Goal: Find specific page/section: Find specific page/section

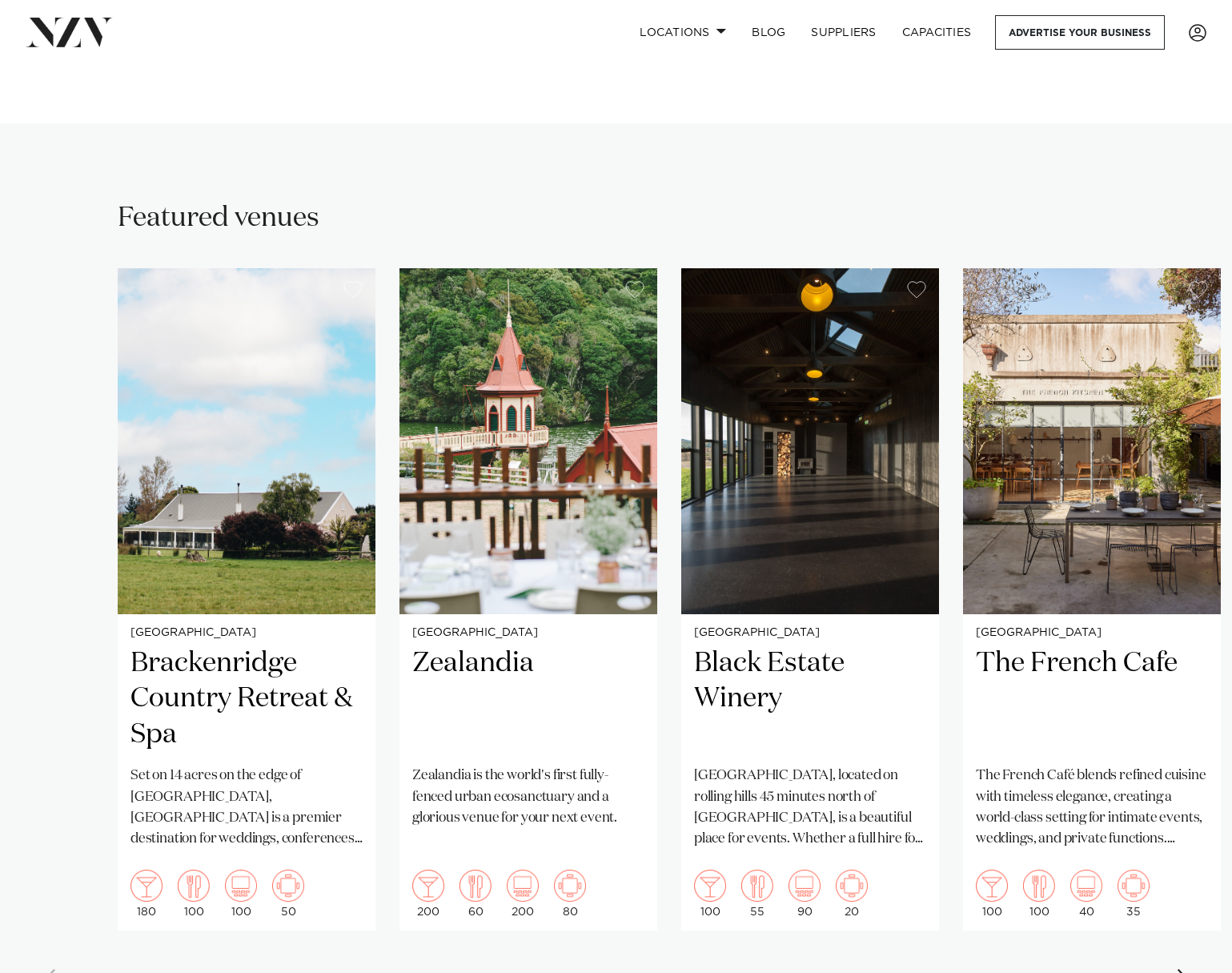
scroll to position [1121, 0]
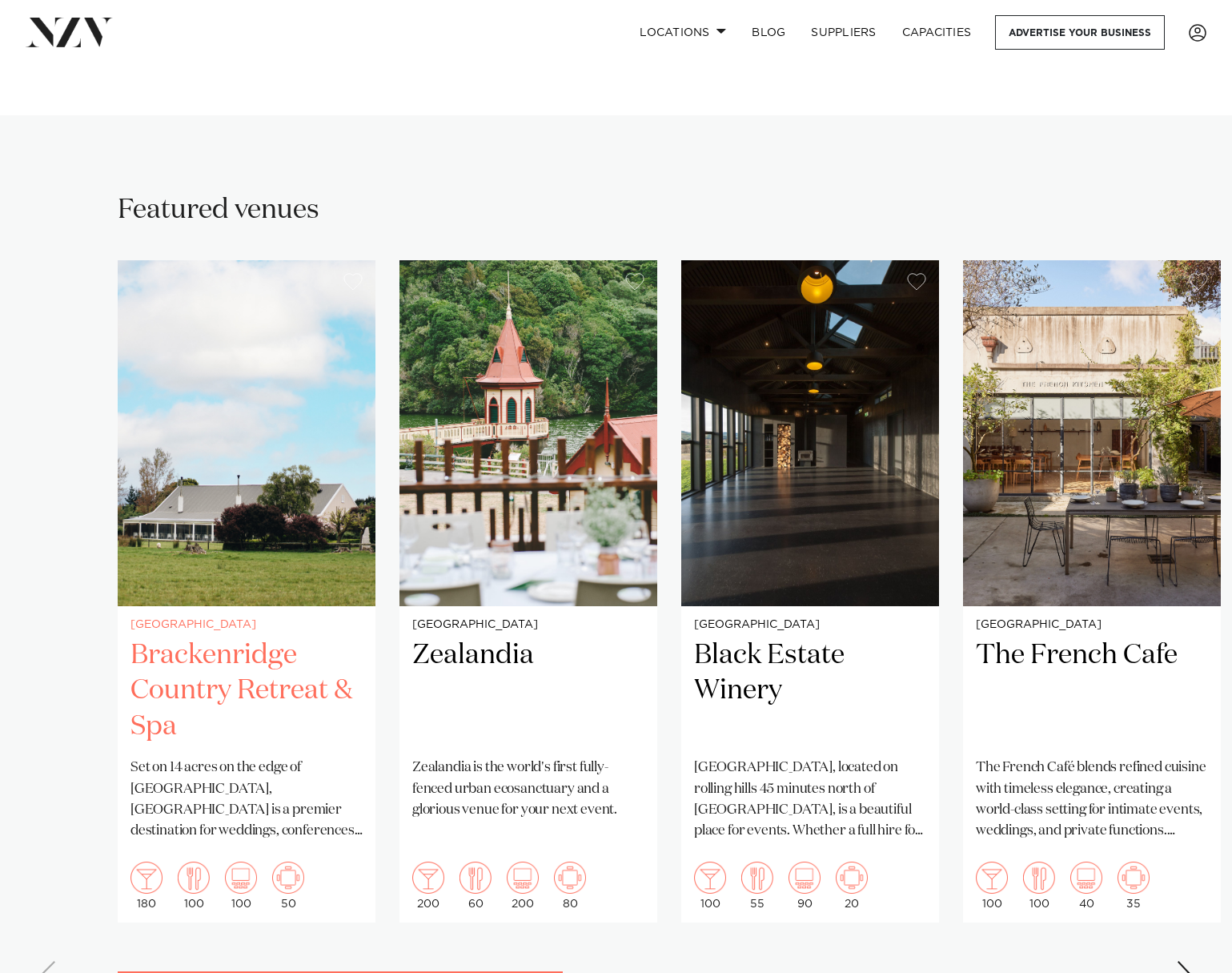
click at [254, 498] on img "1 / 8" at bounding box center [246, 433] width 257 height 346
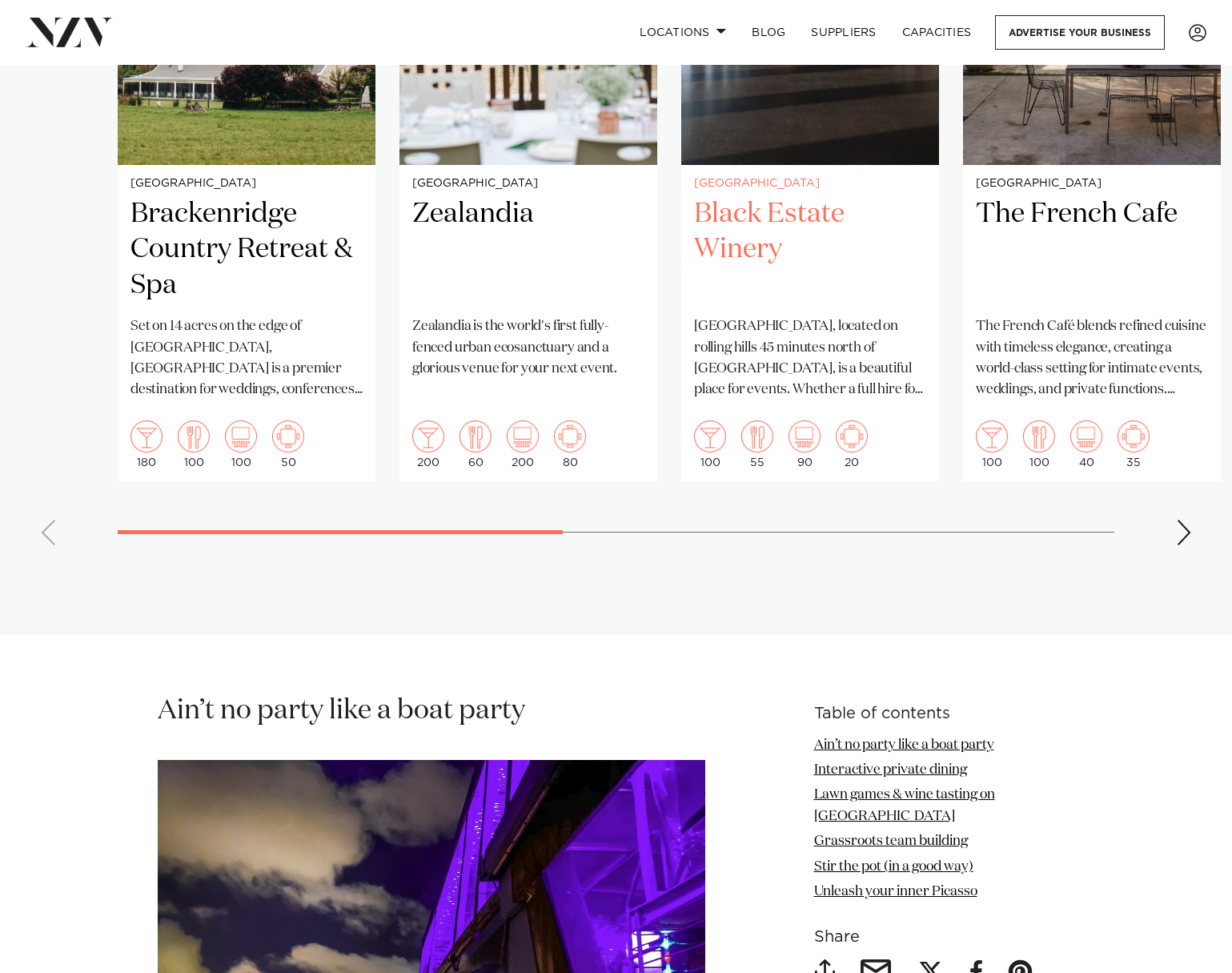
scroll to position [1601, 0]
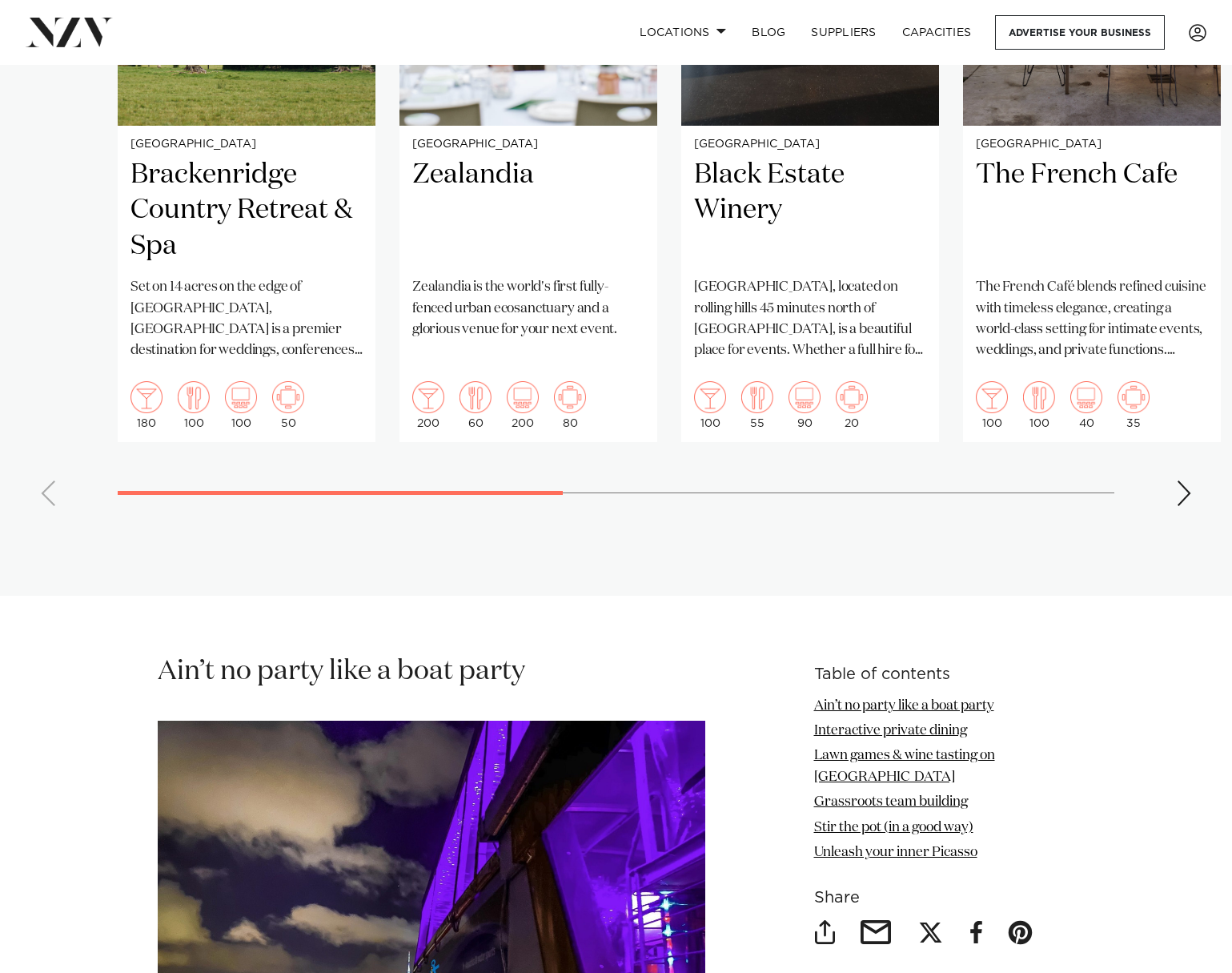
click at [1183, 486] on div "Next slide" at bounding box center [1183, 493] width 16 height 25
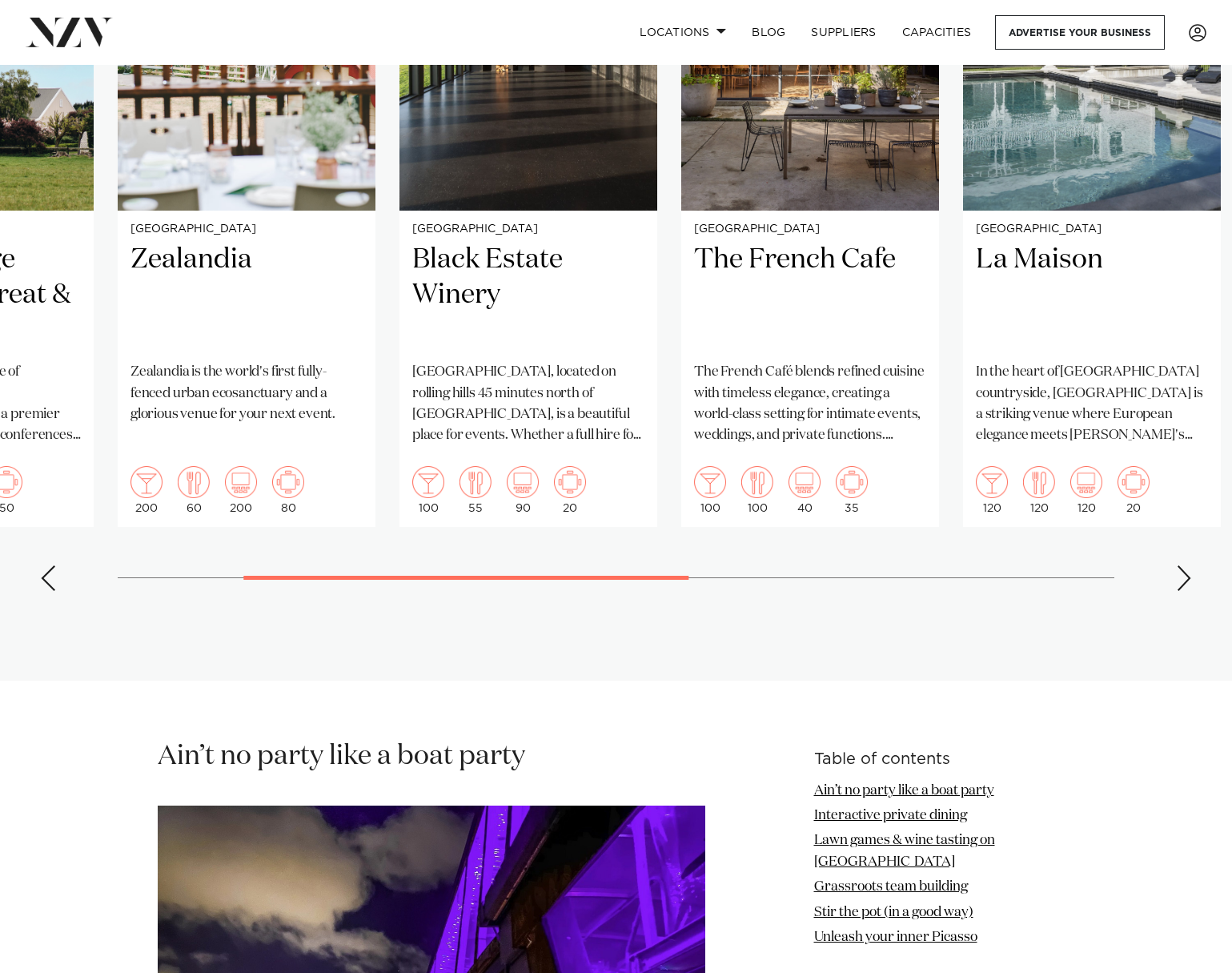
scroll to position [1281, 0]
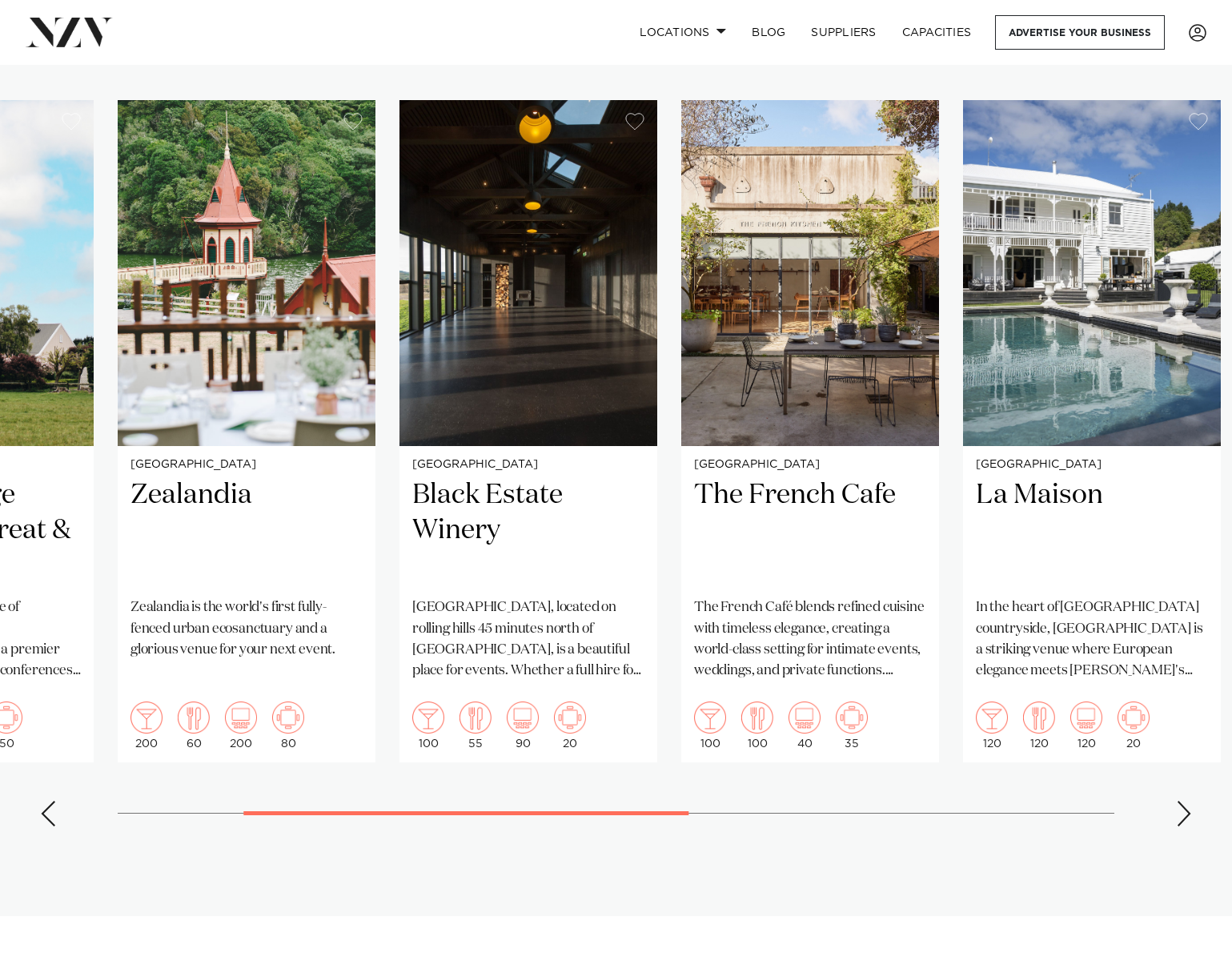
click at [1176, 814] on div "Next slide" at bounding box center [1183, 813] width 16 height 25
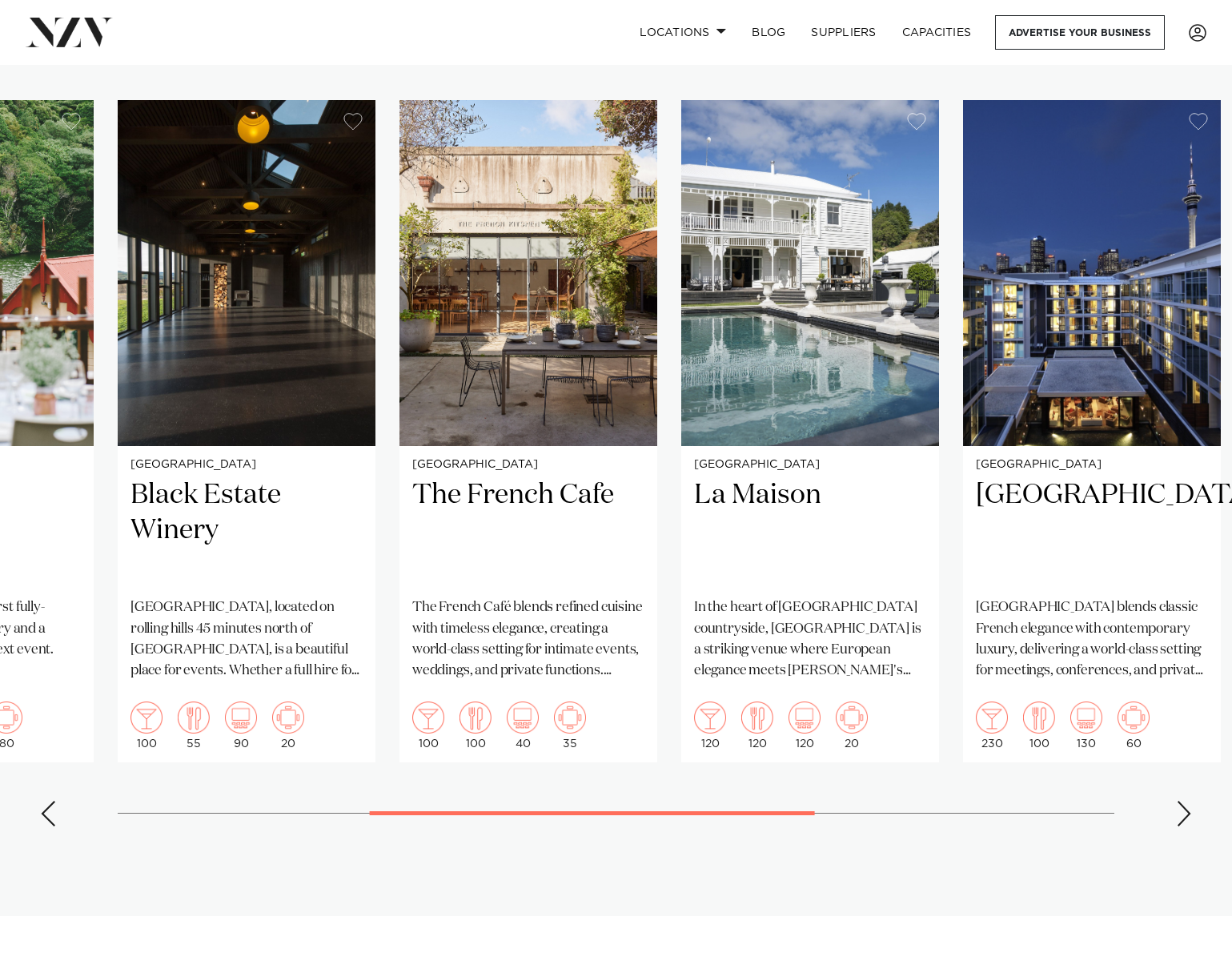
click at [1169, 814] on swiper-container "Wellington Brackenridge Country Retreat & Spa Set on 14 acres on the edge of [G…" at bounding box center [616, 469] width 1232 height 739
click at [1179, 814] on div "Next slide" at bounding box center [1183, 813] width 16 height 25
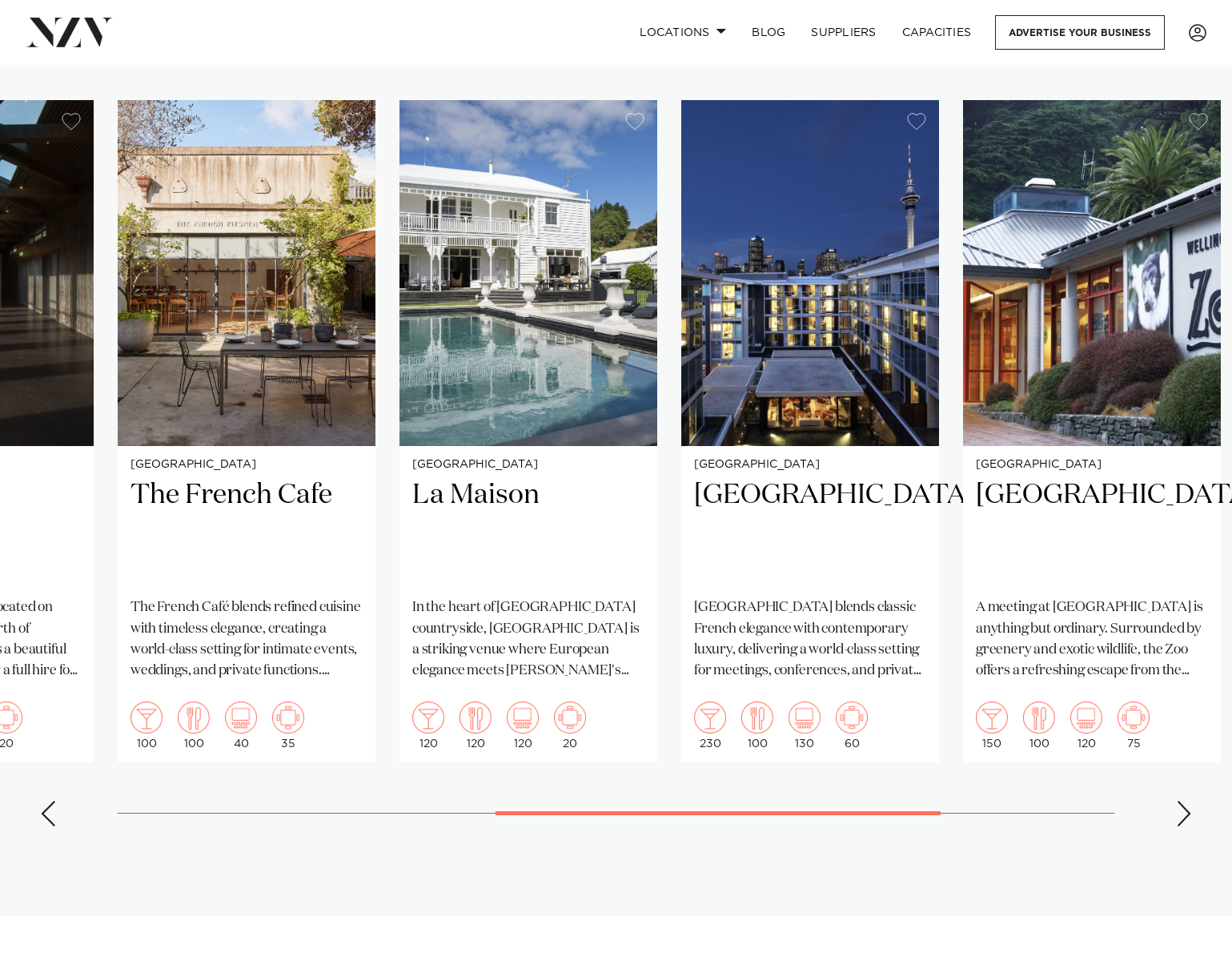
click at [1179, 814] on div "Next slide" at bounding box center [1183, 813] width 16 height 25
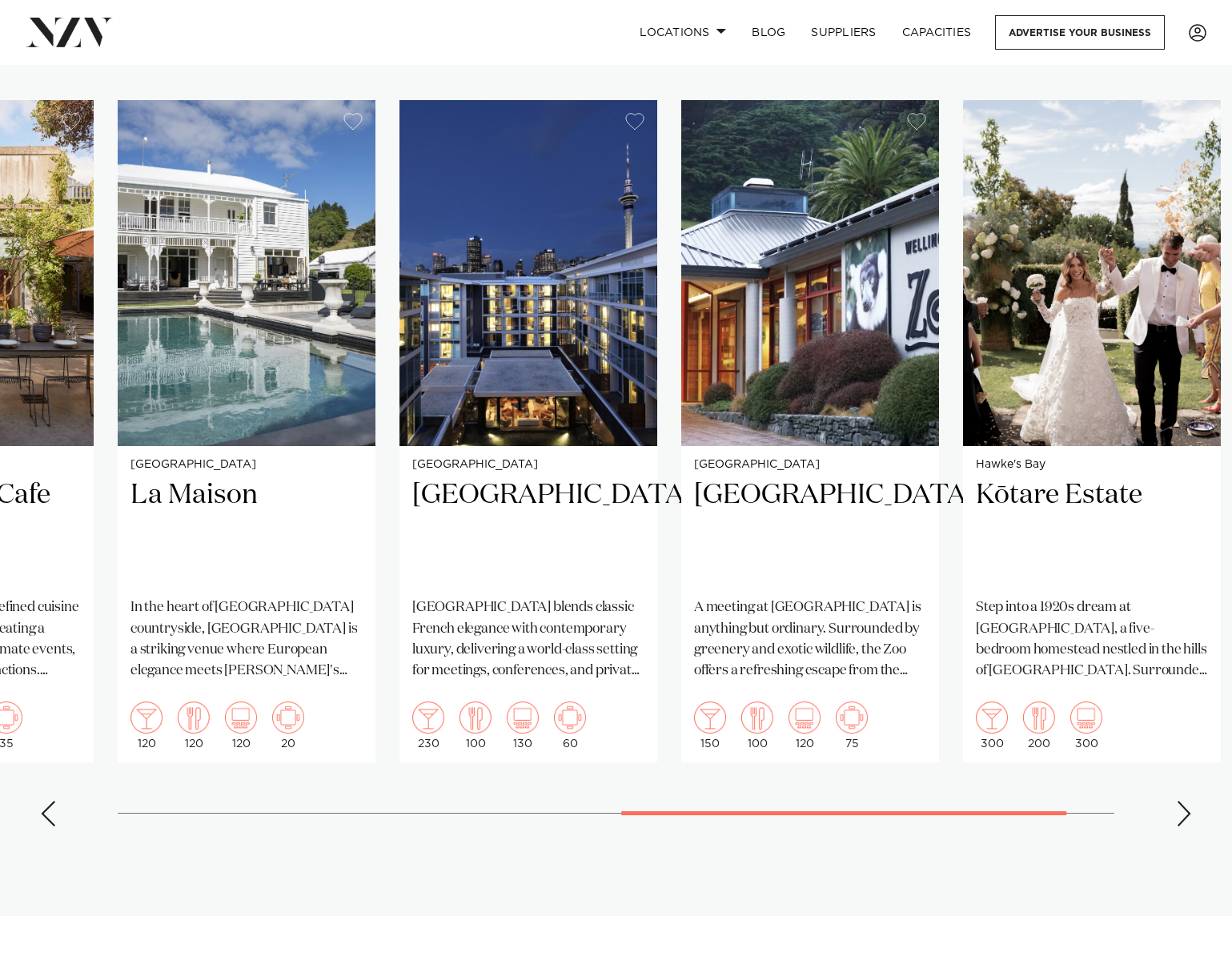
click at [1179, 814] on div "Next slide" at bounding box center [1183, 813] width 16 height 25
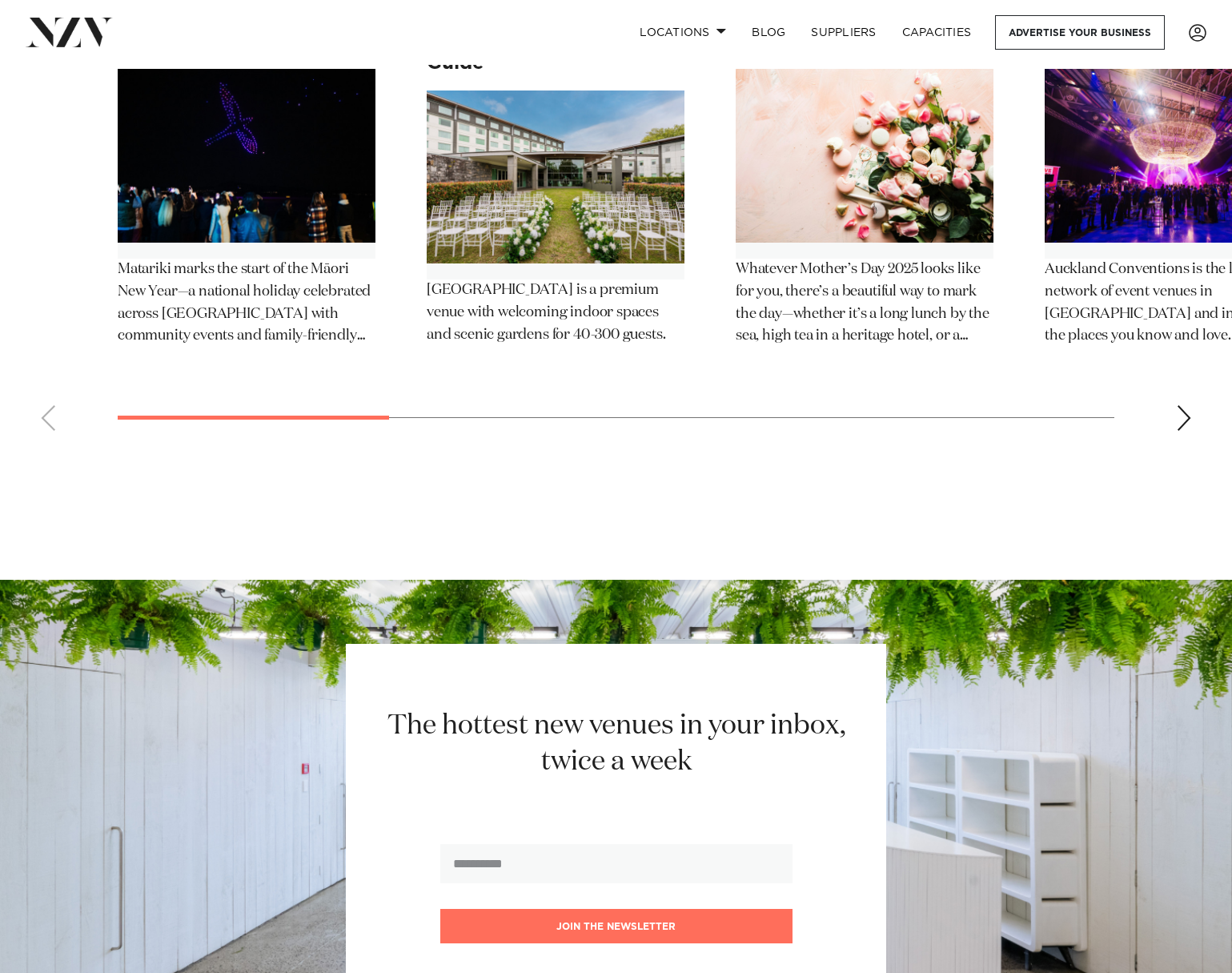
scroll to position [9126, 0]
